Goal: Information Seeking & Learning: Learn about a topic

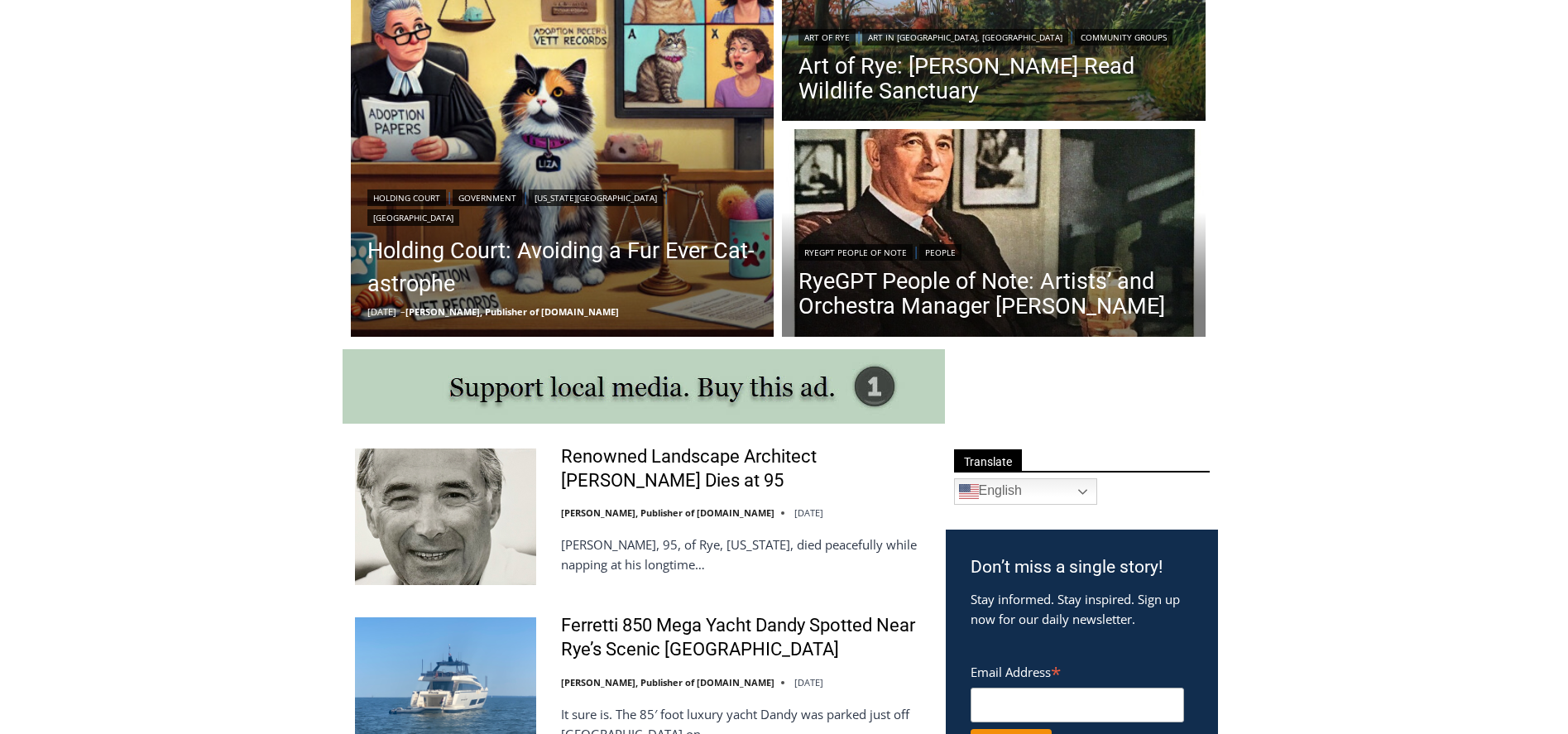
scroll to position [550, 0]
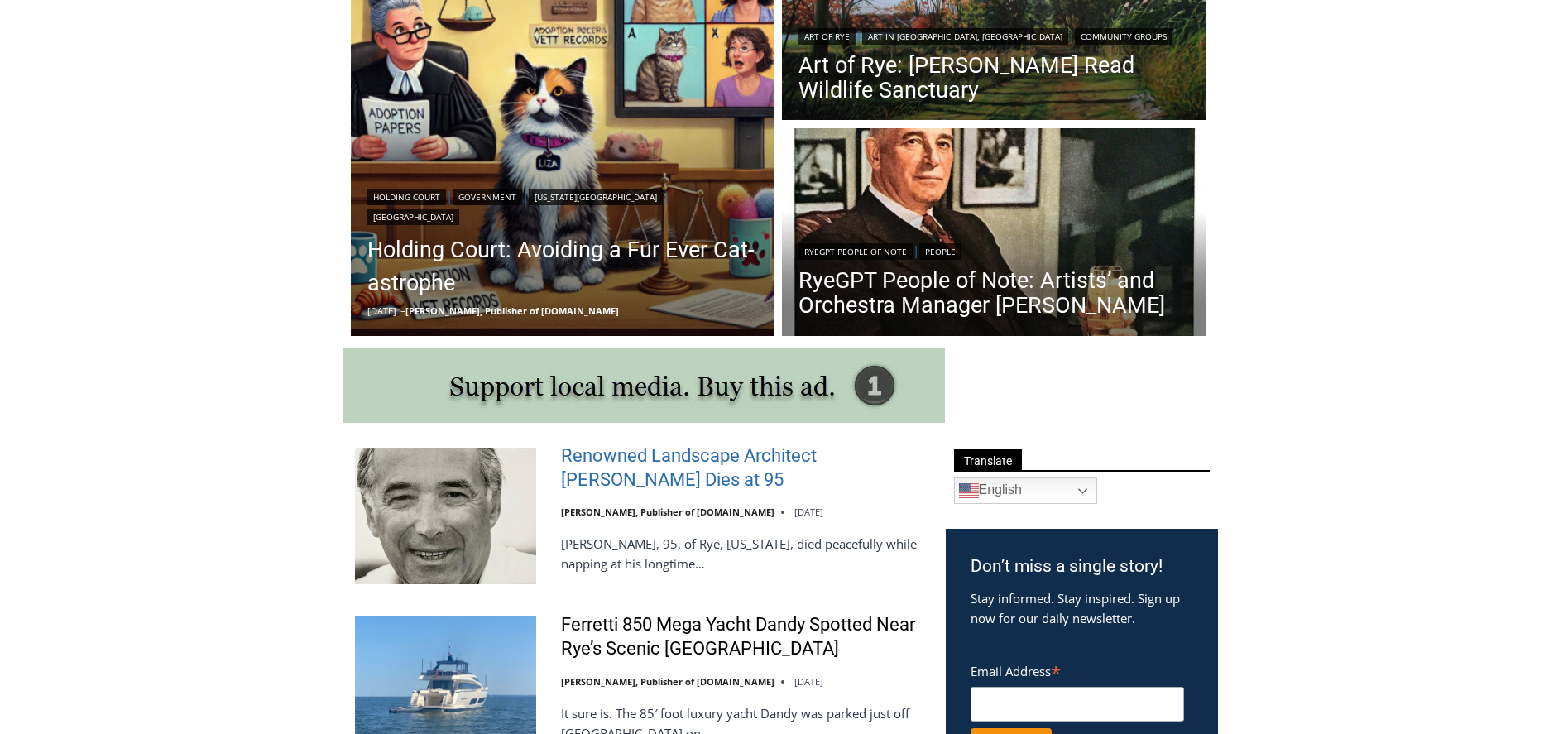
click at [616, 458] on link "Renowned Landscape Architect [PERSON_NAME] Dies at 95" at bounding box center [743, 468] width 364 height 47
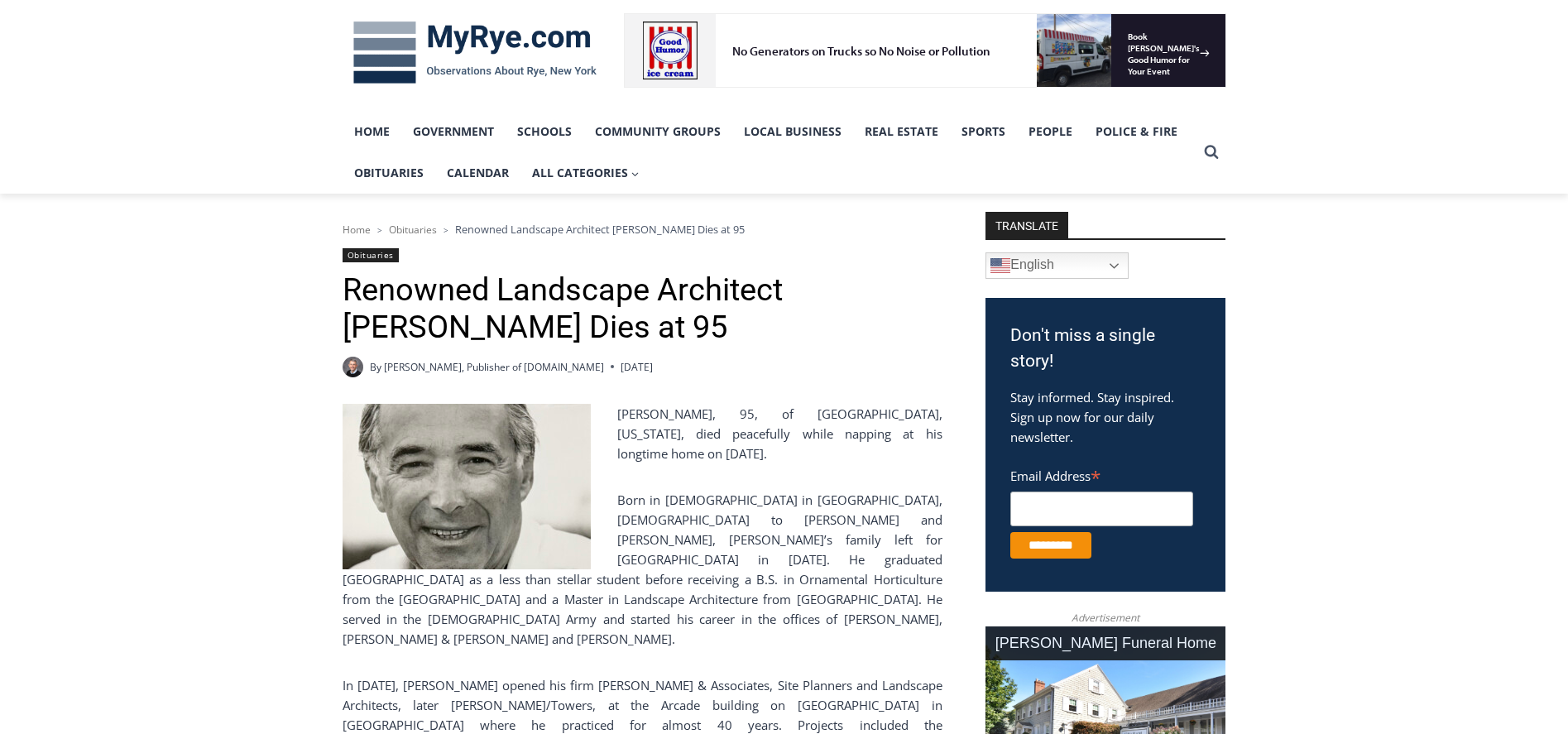
scroll to position [247, 0]
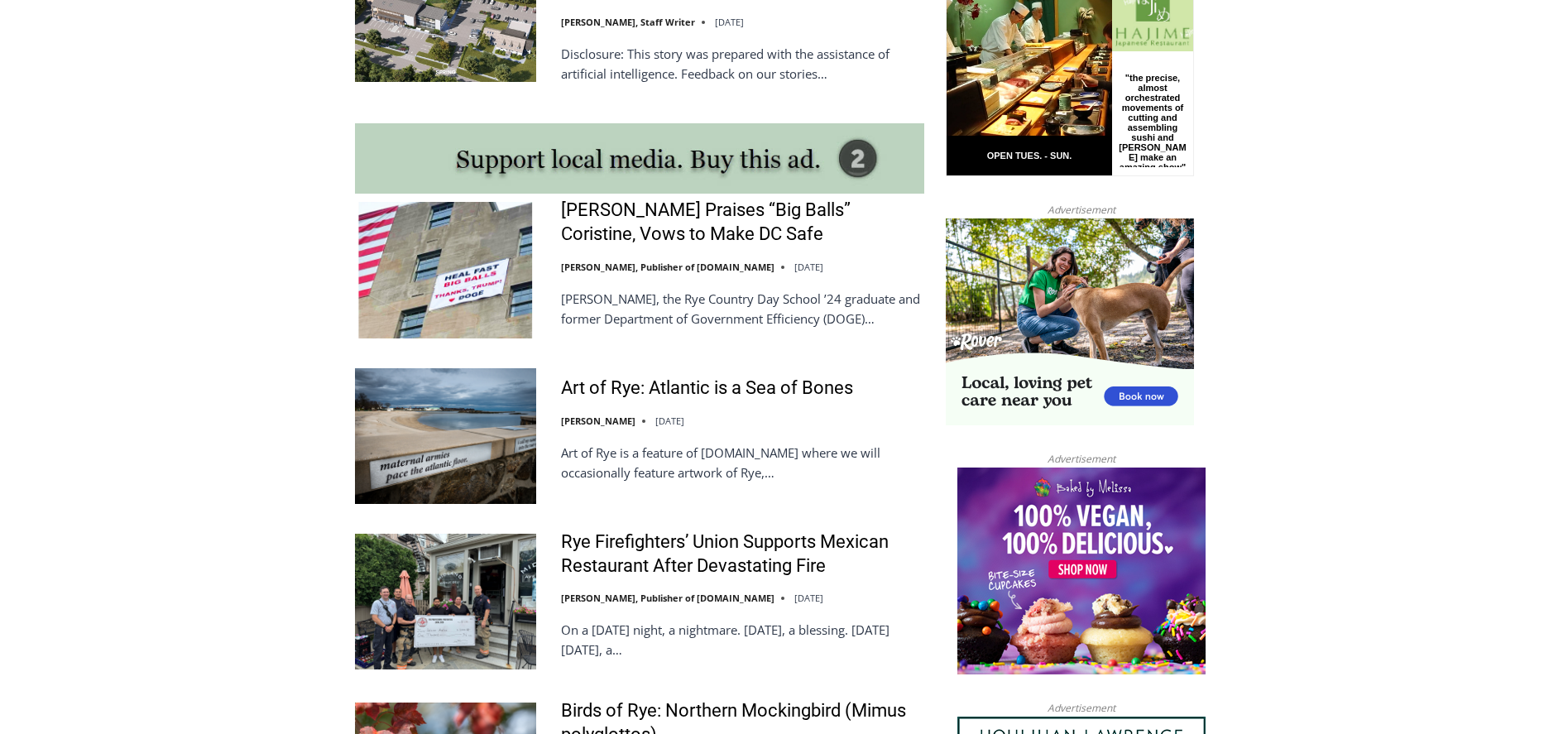
scroll to position [1397, 0]
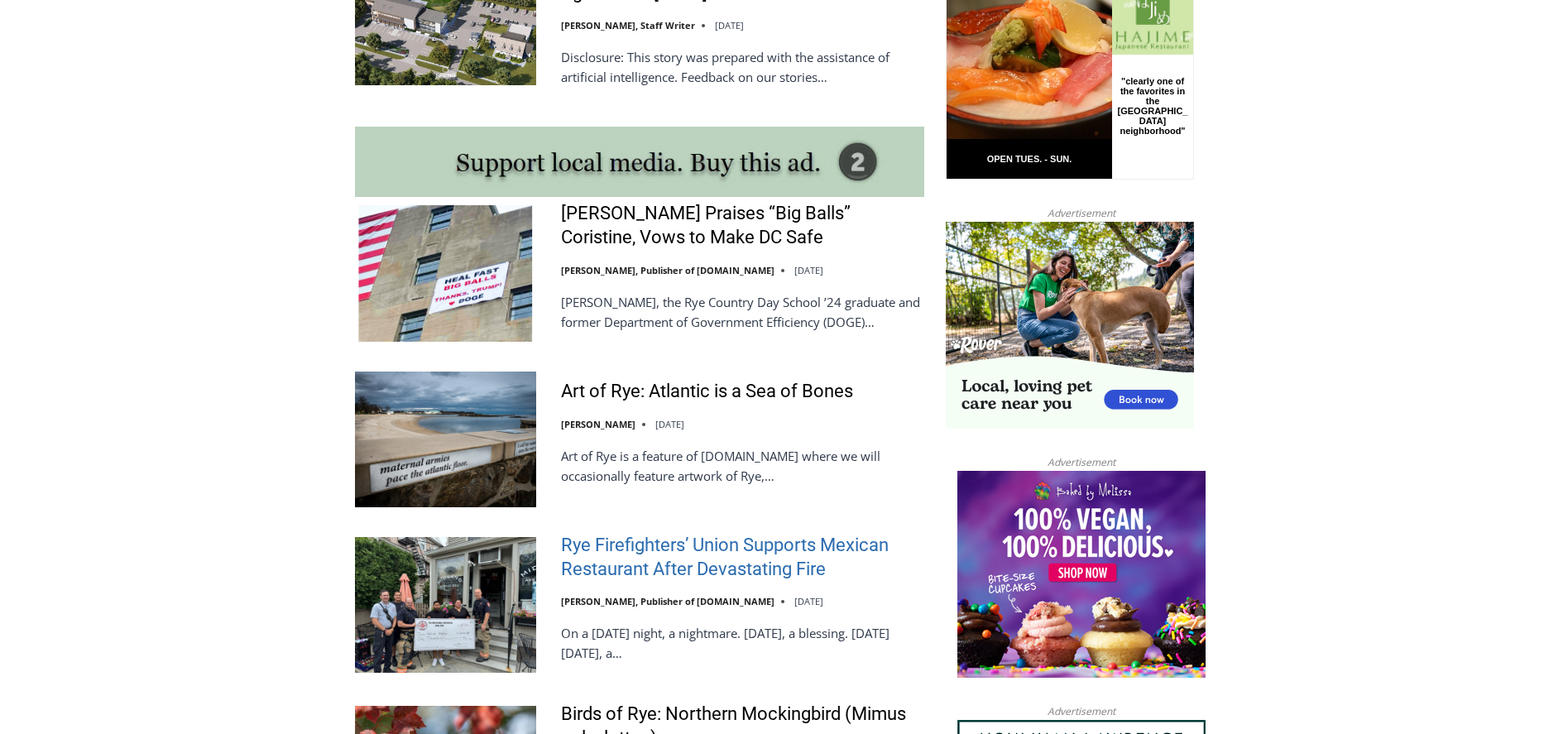
click at [664, 541] on link "Rye Firefighters’ Union Supports Mexican Restaurant After Devastating Fire" at bounding box center [743, 557] width 364 height 47
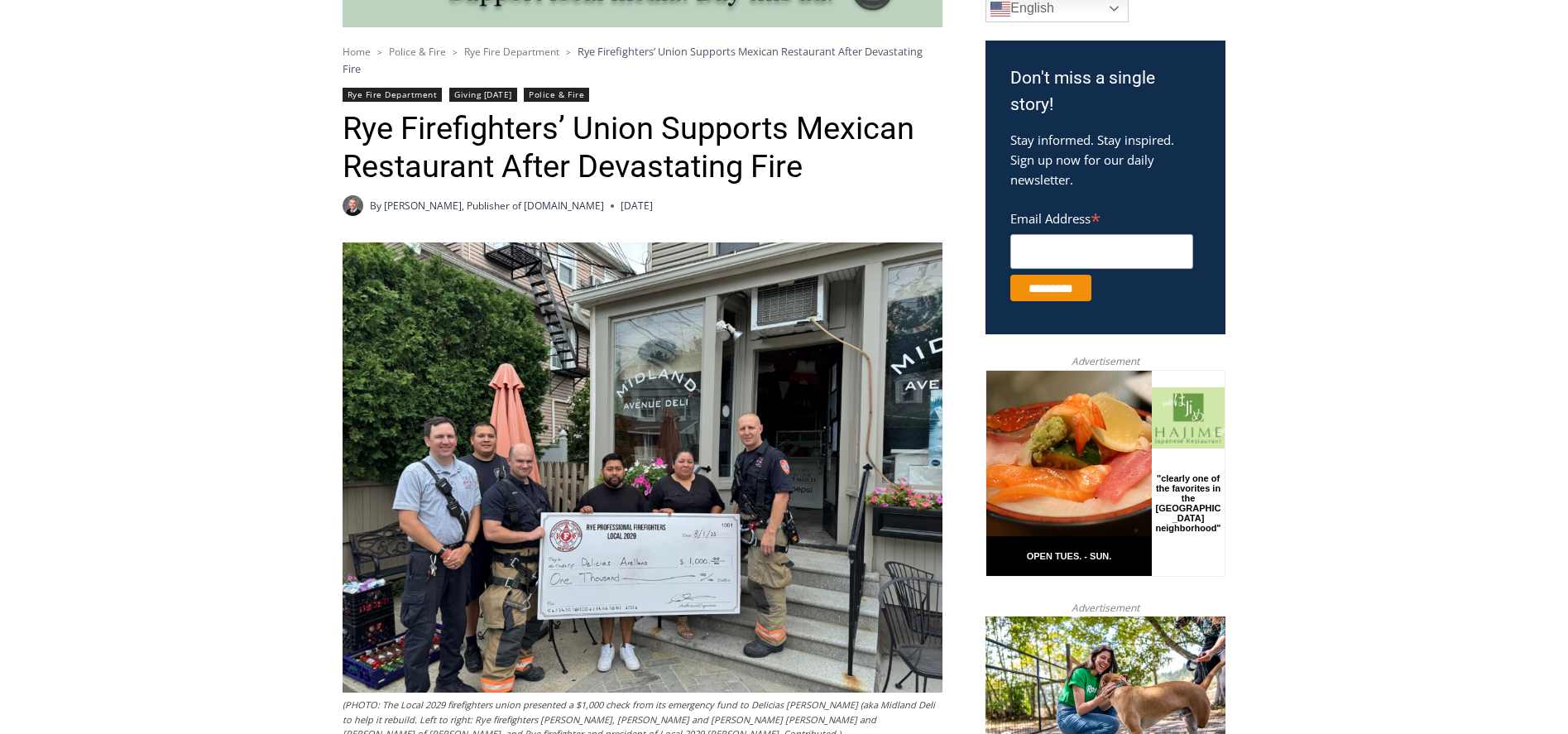
scroll to position [526, 0]
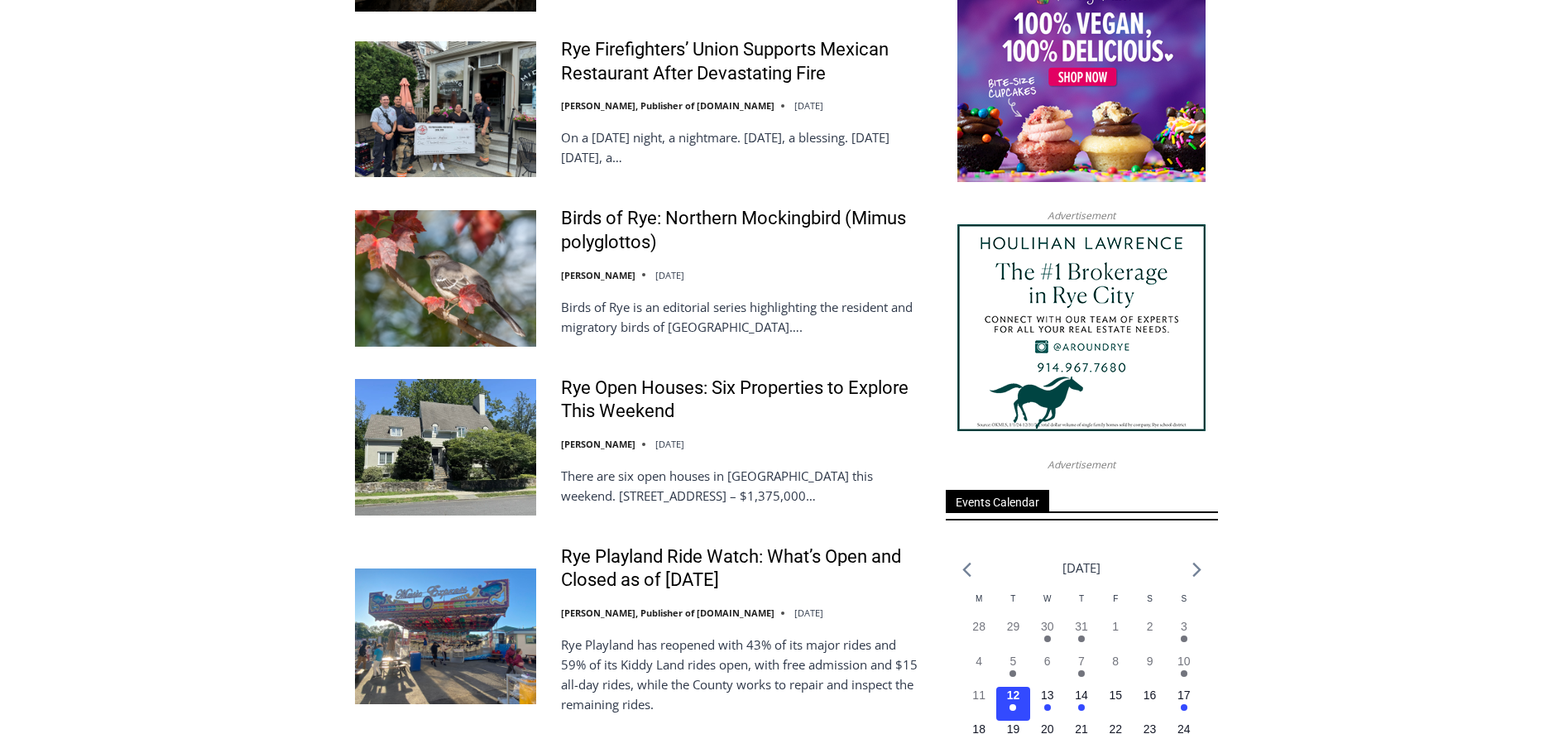
scroll to position [1889, 0]
